Goal: Information Seeking & Learning: Find specific fact

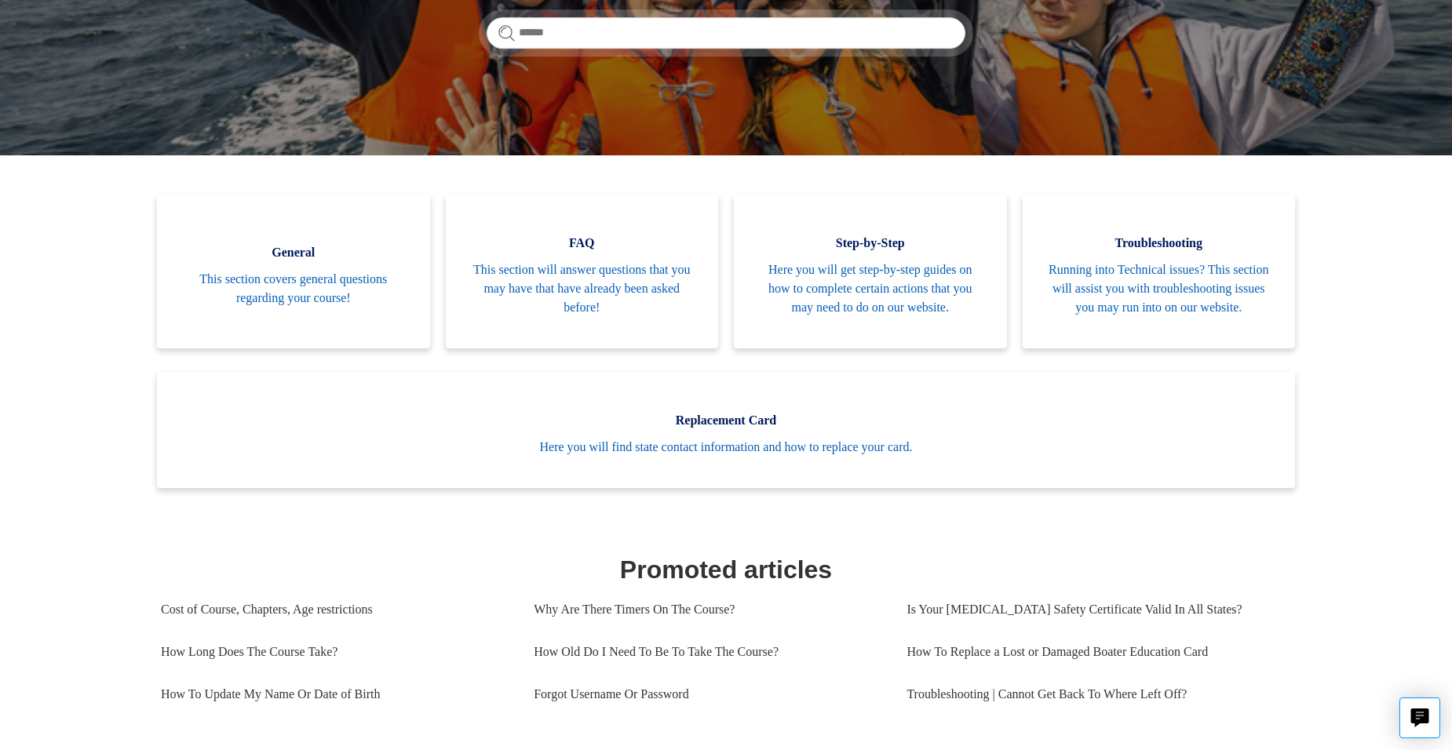
scroll to position [235, 0]
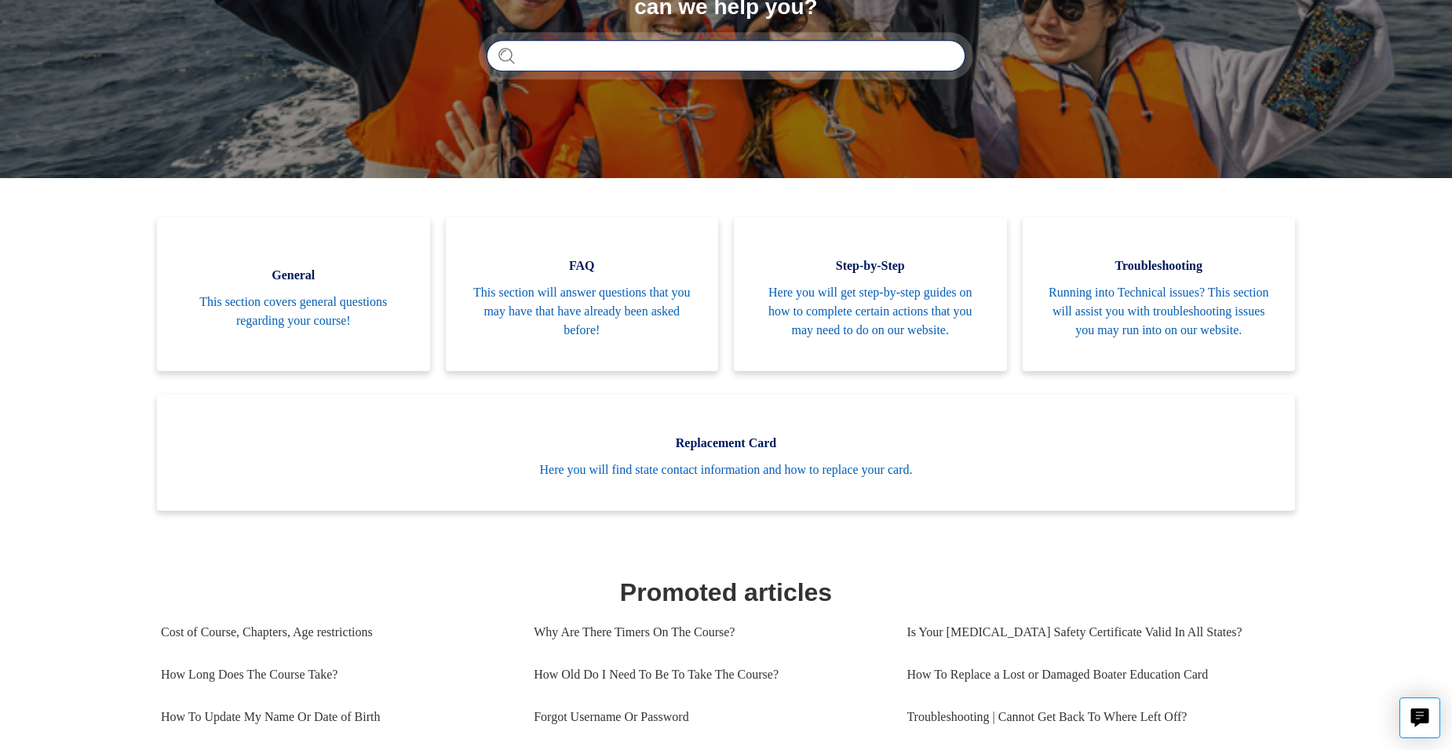
click at [652, 53] on input "Search" at bounding box center [726, 55] width 479 height 31
type input "****"
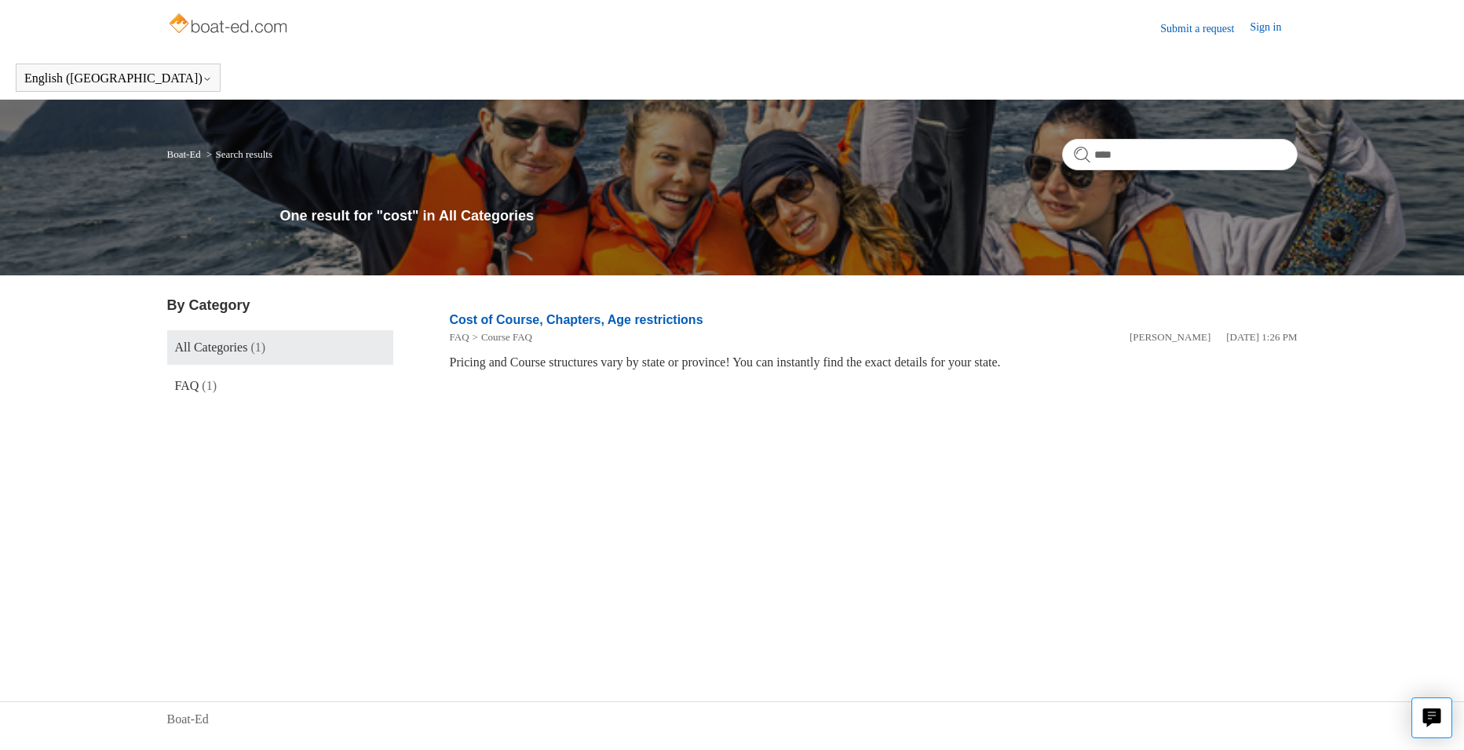
click at [850, 364] on div "Pricing and Course structures vary by state or province! You can instantly find…" at bounding box center [874, 362] width 848 height 19
click at [656, 317] on link "Cost of Course, Chapters, Age restrictions" at bounding box center [577, 319] width 254 height 13
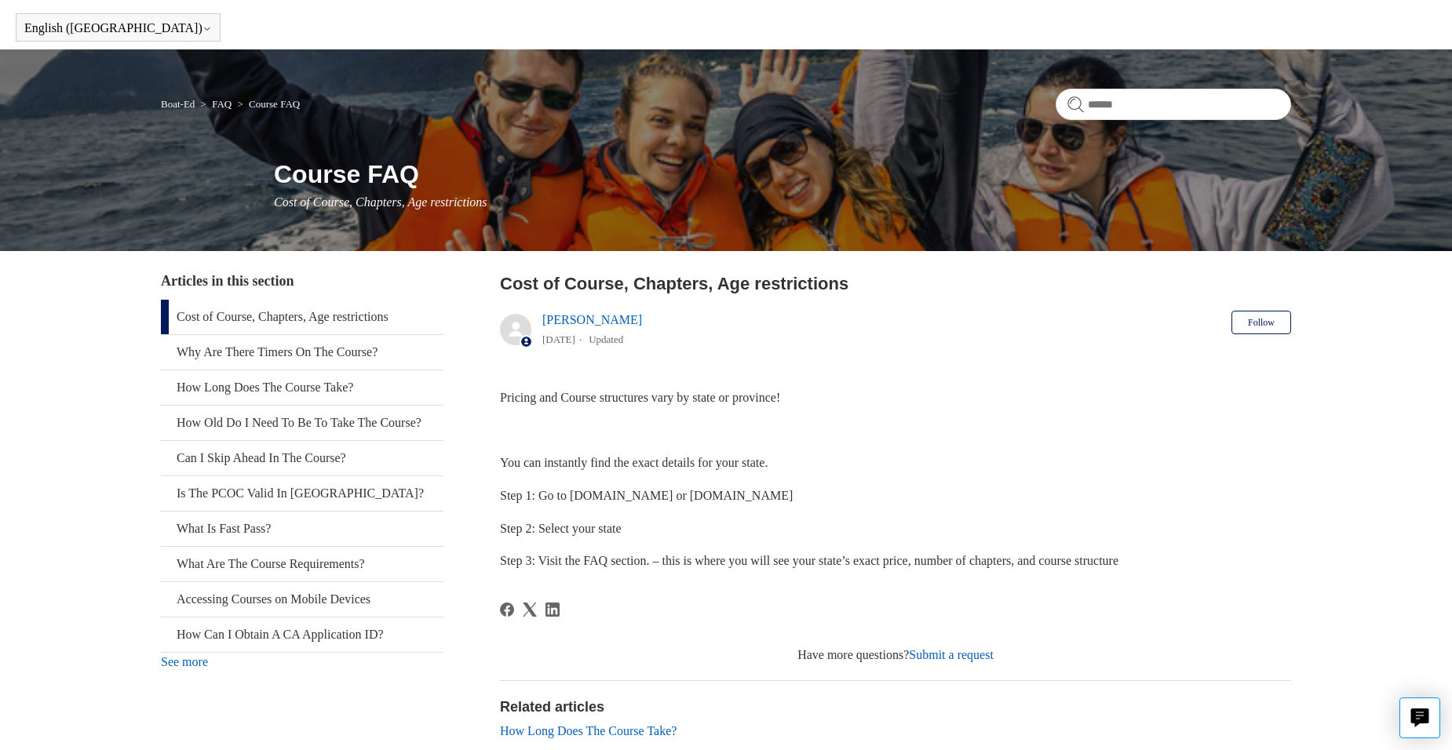
scroll to position [78, 0]
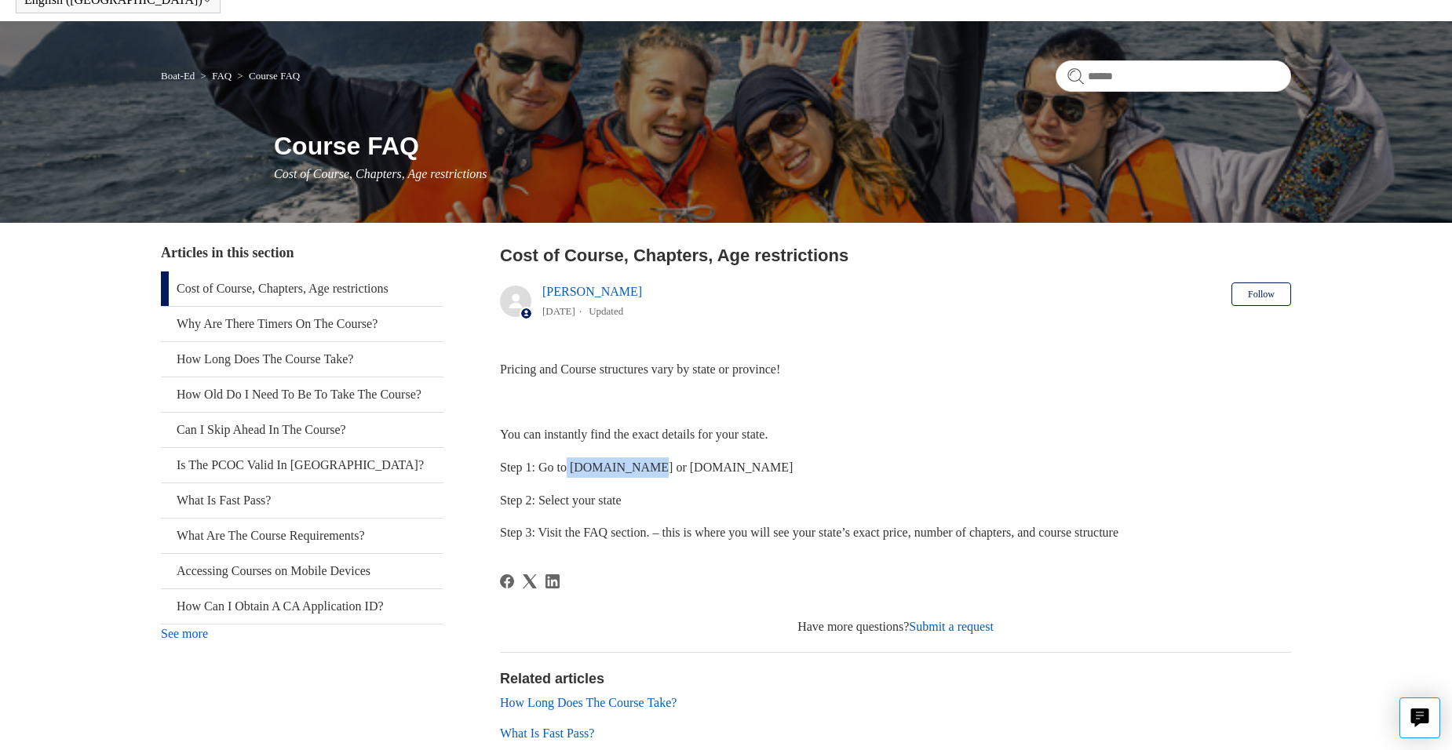
drag, startPoint x: 569, startPoint y: 463, endPoint x: 651, endPoint y: 464, distance: 81.6
click at [651, 464] on span "Step 1: Go to Boat-ED.com or ilearntoboat.com" at bounding box center [646, 467] width 293 height 13
copy span "Boat-ED.com"
